Goal: Information Seeking & Learning: Find specific fact

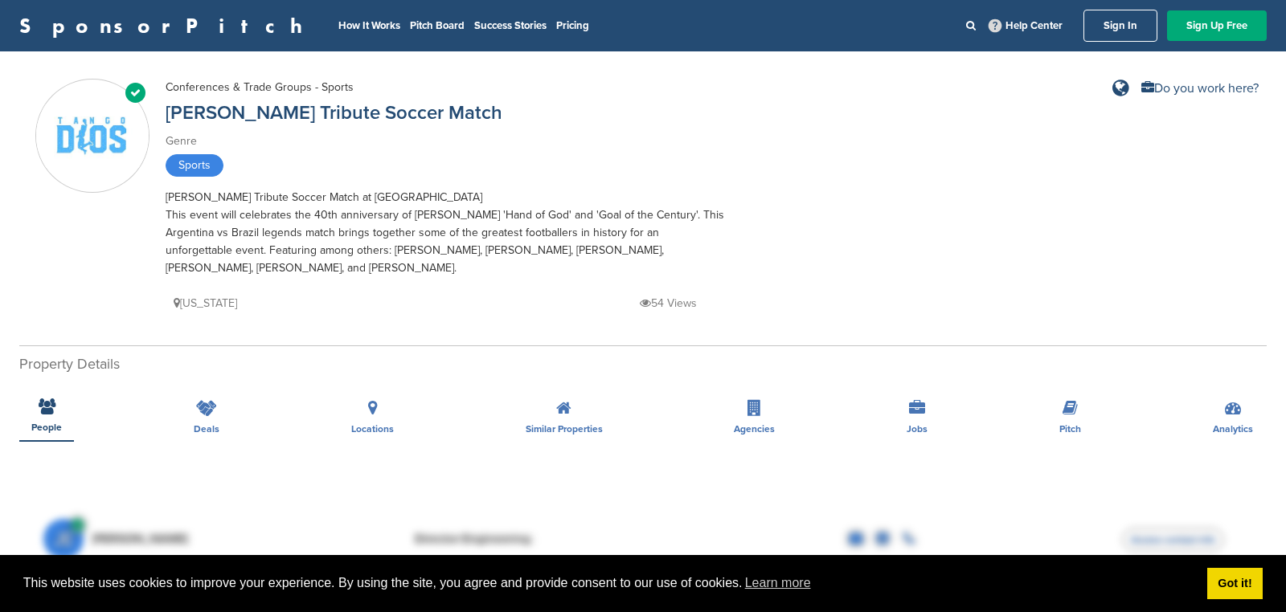
click at [413, 249] on div "[PERSON_NAME] Tribute Soccer Match at American Dream Mall This event will celeb…" at bounding box center [447, 233] width 563 height 88
copy div "Valderrama"
click at [463, 248] on div "[PERSON_NAME] Tribute Soccer Match at American Dream Mall This event will celeb…" at bounding box center [447, 233] width 563 height 88
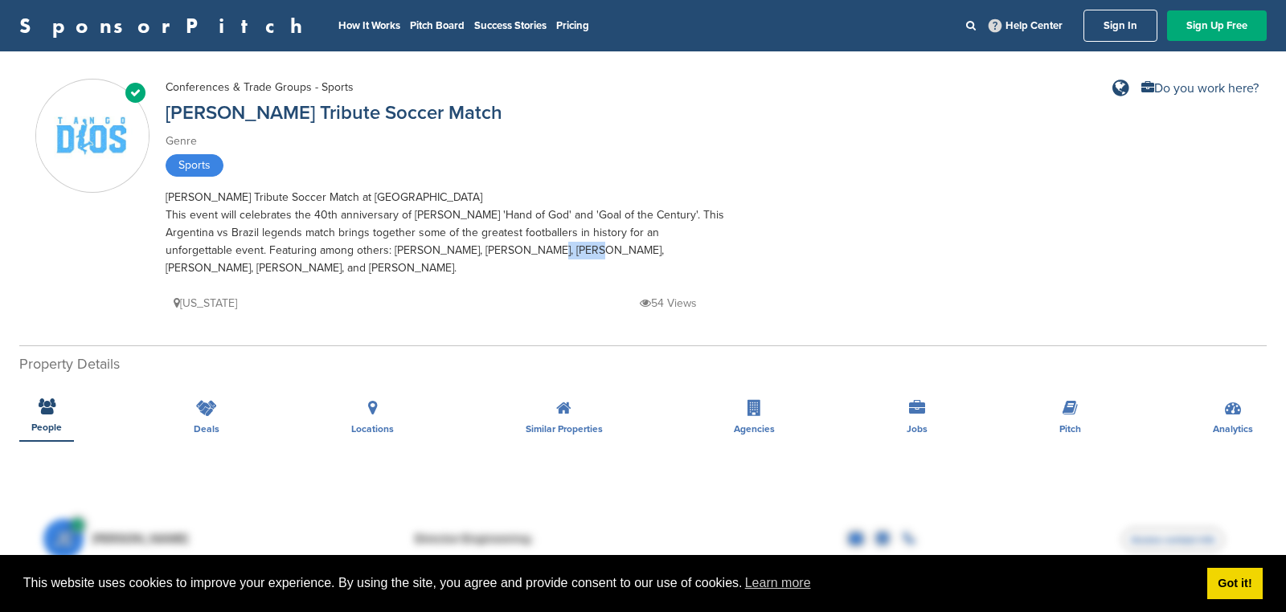
copy div "Caniggia"
click at [507, 252] on div "[PERSON_NAME] Tribute Soccer Match at American Dream Mall This event will celeb…" at bounding box center [447, 233] width 563 height 88
copy div "Kempes"
click at [560, 248] on div "[PERSON_NAME] Tribute Soccer Match at American Dream Mall This event will celeb…" at bounding box center [447, 233] width 563 height 88
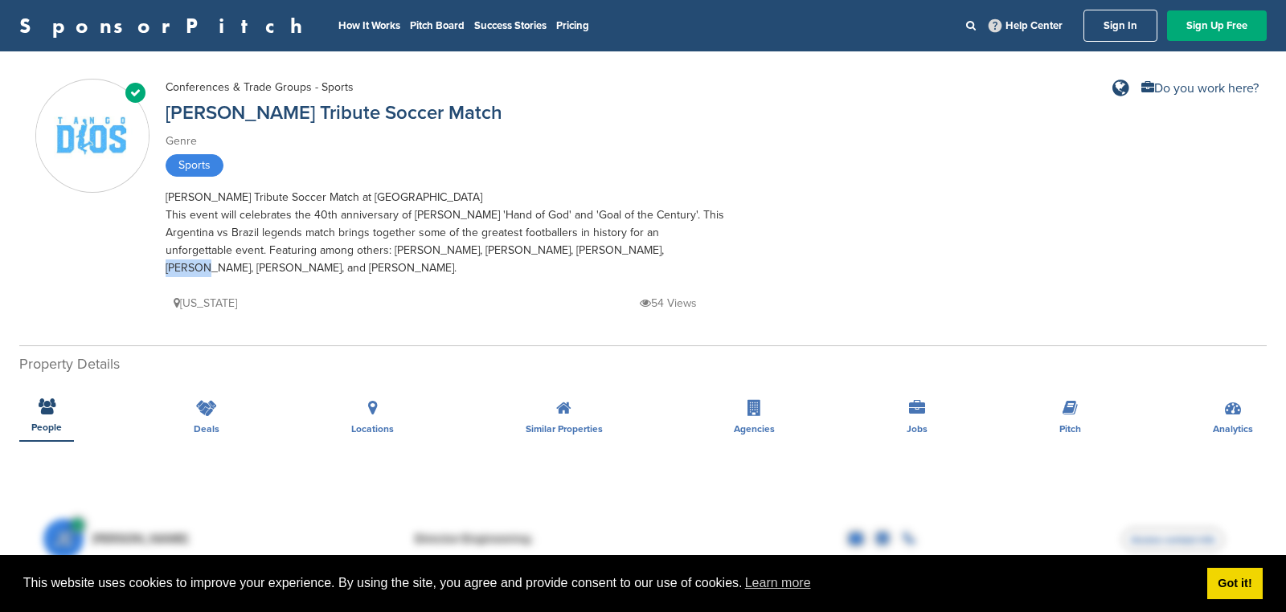
click at [560, 248] on div "[PERSON_NAME] Tribute Soccer Match at American Dream Mall This event will celeb…" at bounding box center [447, 233] width 563 height 88
copy div "Bochini"
click at [616, 252] on div "[PERSON_NAME] Tribute Soccer Match at American Dream Mall This event will celeb…" at bounding box center [447, 233] width 563 height 88
copy div "[PERSON_NAME]"
